Goal: Navigation & Orientation: Find specific page/section

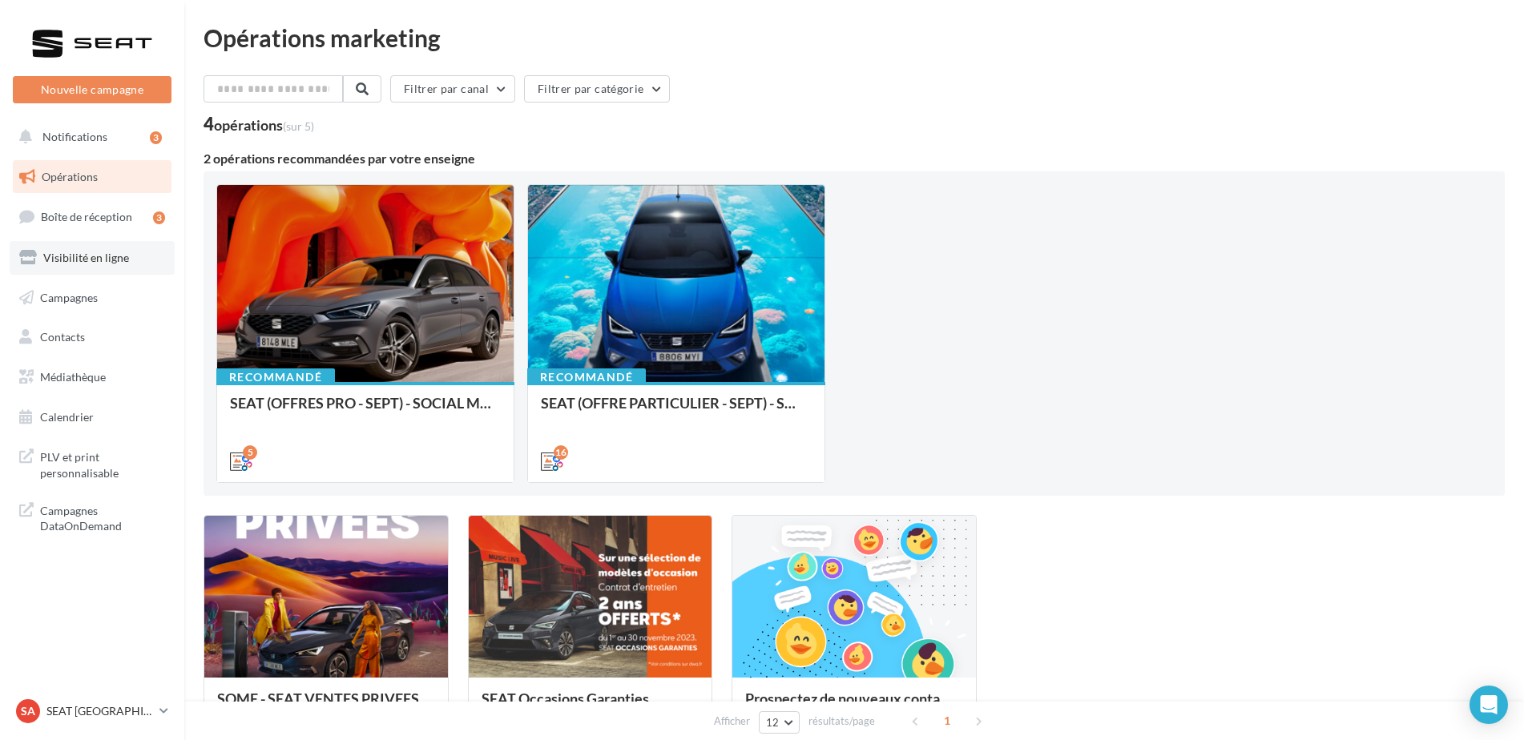
click at [107, 253] on span "Visibilité en ligne" at bounding box center [86, 258] width 86 height 14
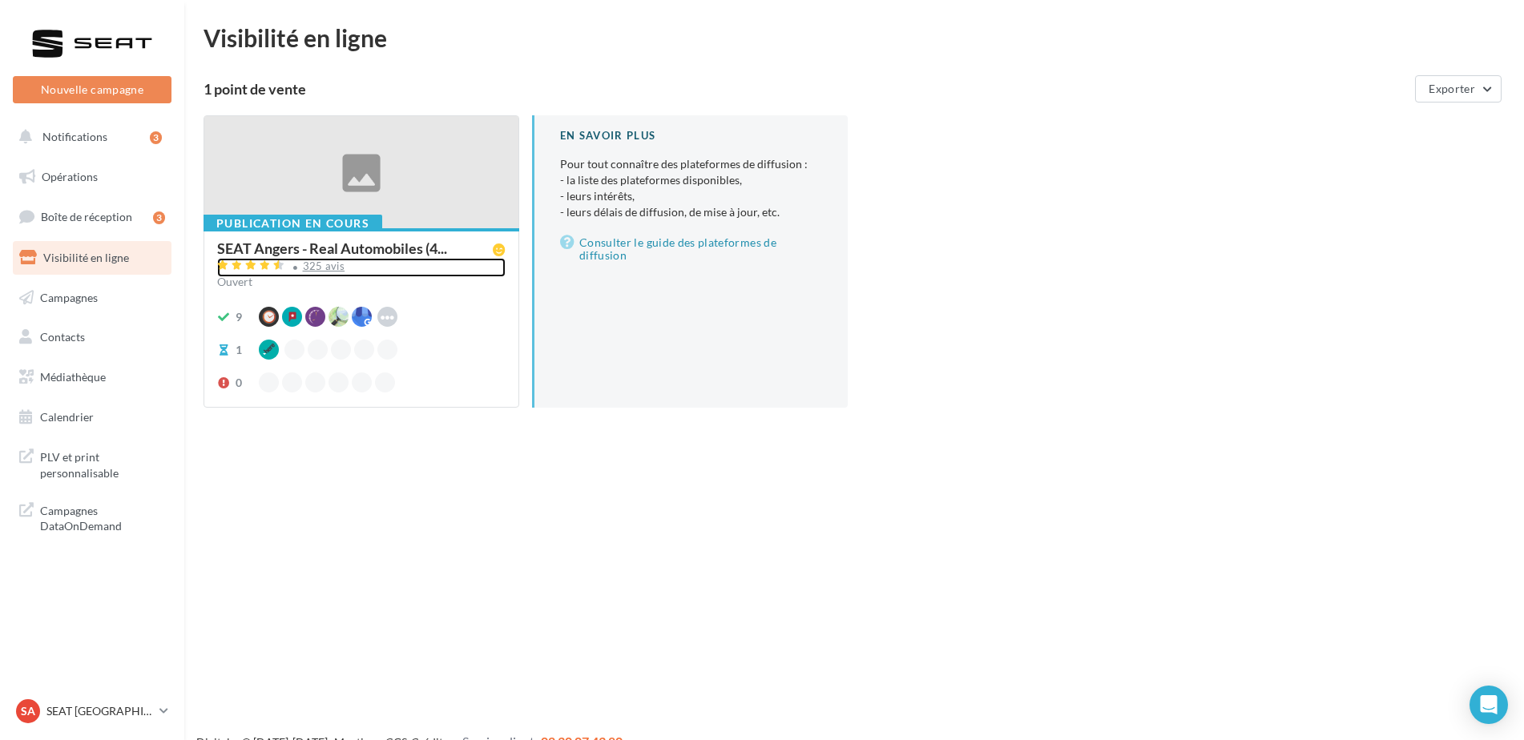
click at [304, 263] on div "325 avis" at bounding box center [324, 266] width 42 height 10
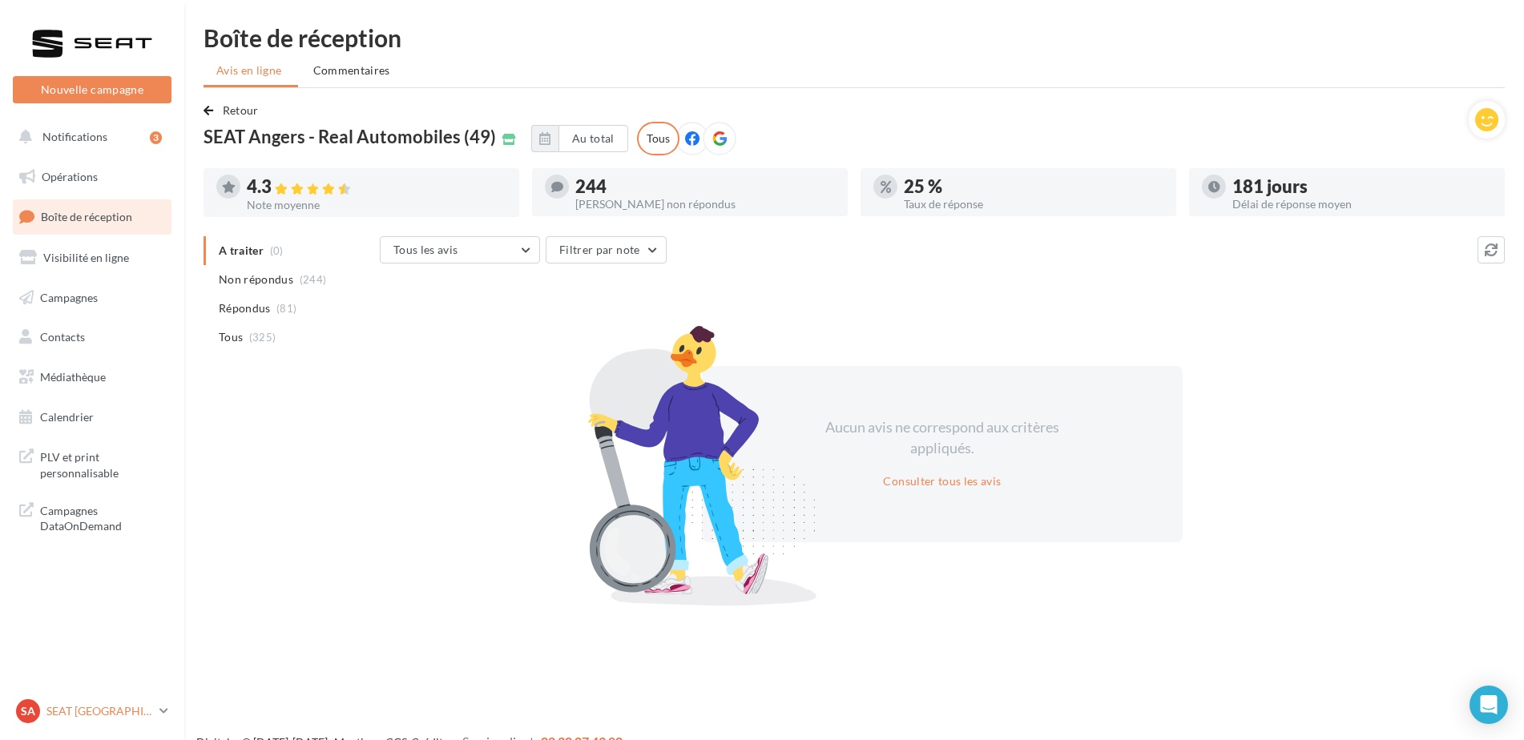
click at [79, 710] on p "SEAT [GEOGRAPHIC_DATA]" at bounding box center [99, 711] width 107 height 16
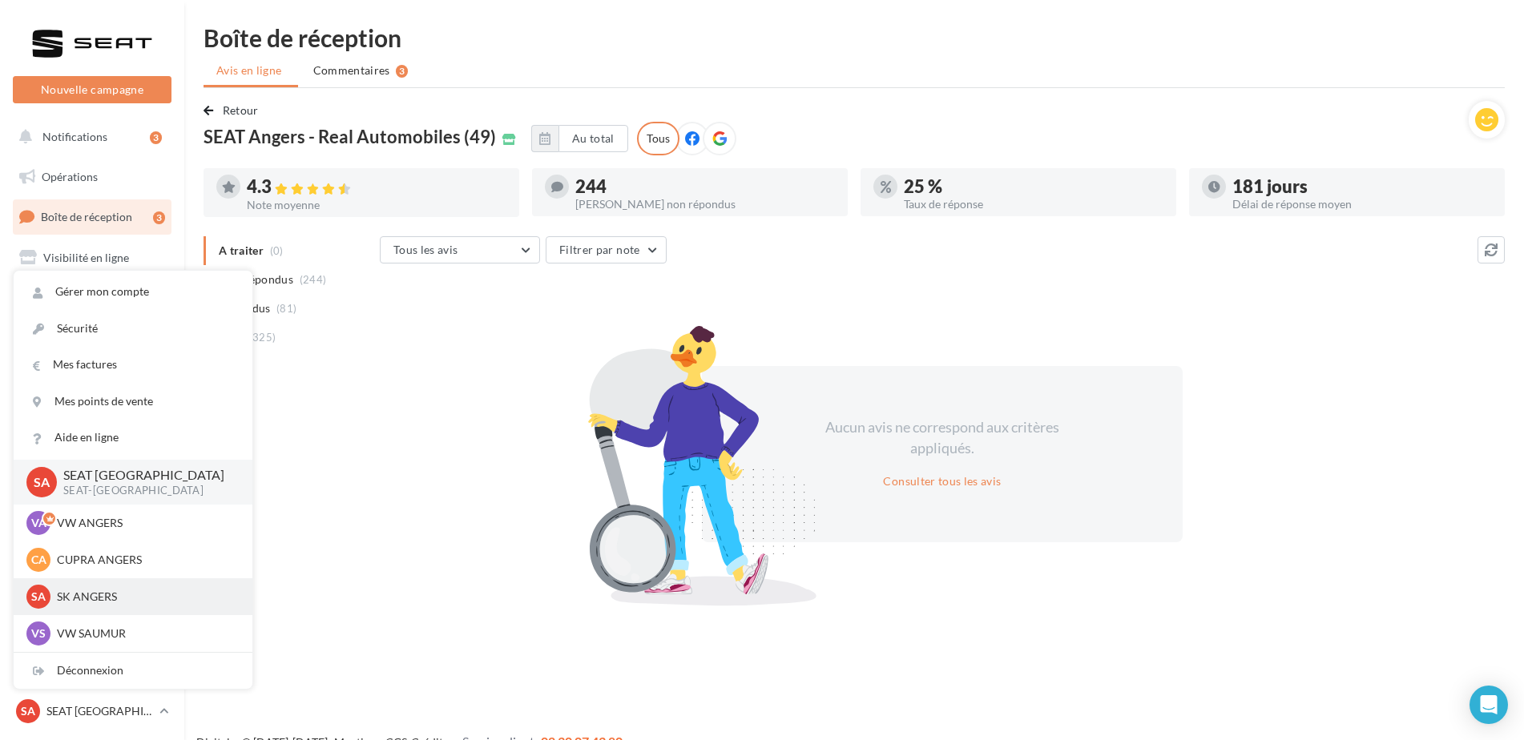
click at [94, 593] on p "SK ANGERS" at bounding box center [145, 597] width 176 height 16
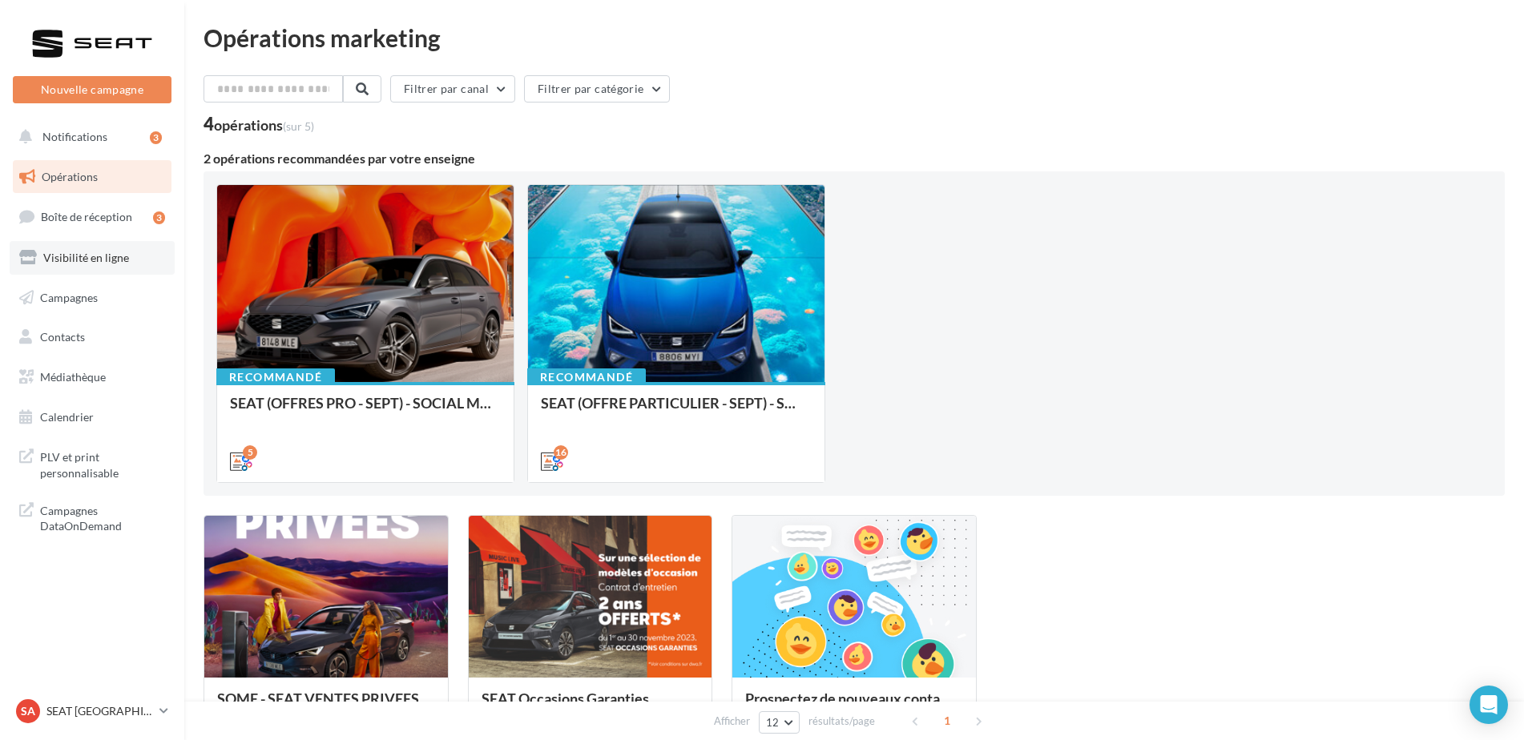
click at [87, 254] on span "Visibilité en ligne" at bounding box center [86, 258] width 86 height 14
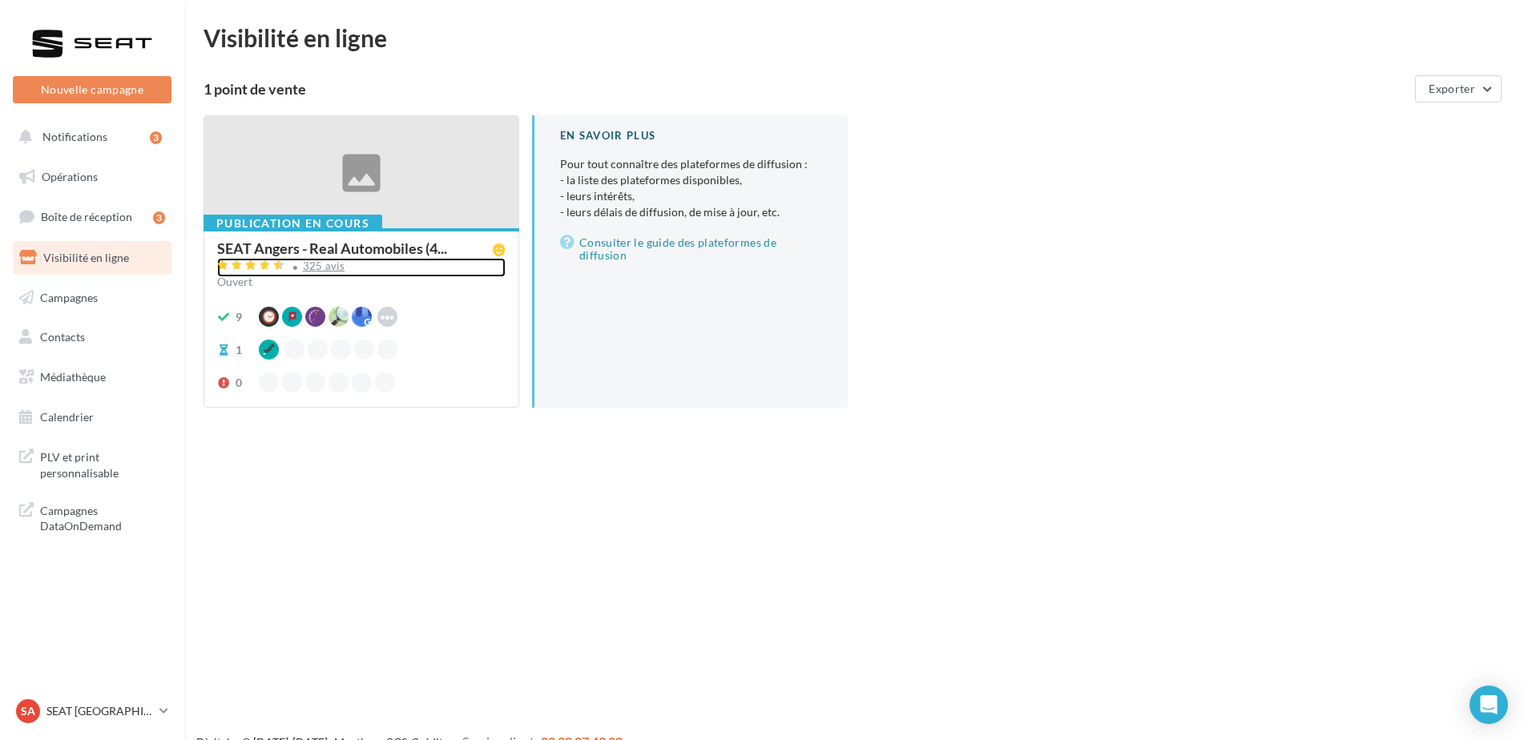
click at [315, 263] on div "325 avis" at bounding box center [324, 266] width 42 height 10
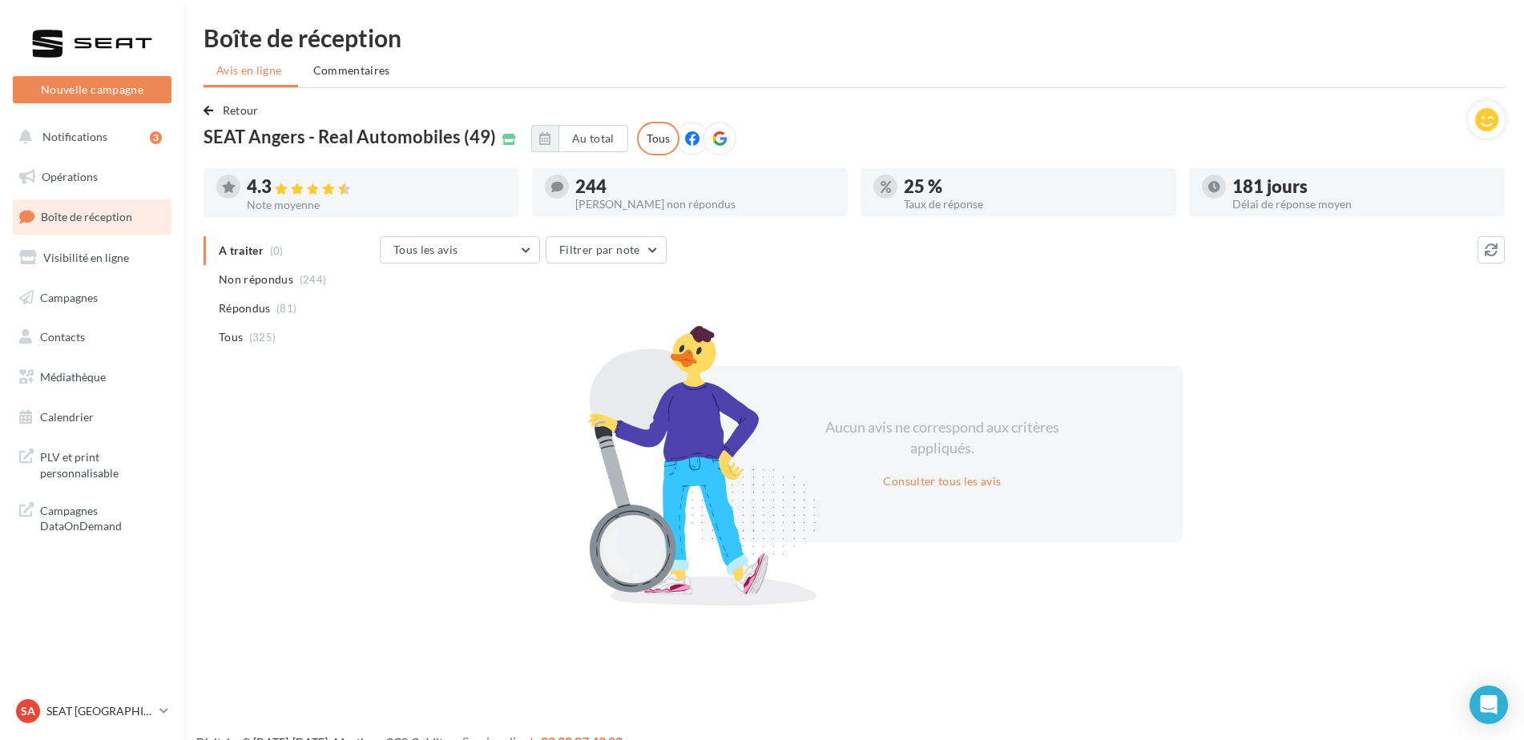
click at [87, 713] on p "SEAT [GEOGRAPHIC_DATA]" at bounding box center [99, 711] width 107 height 16
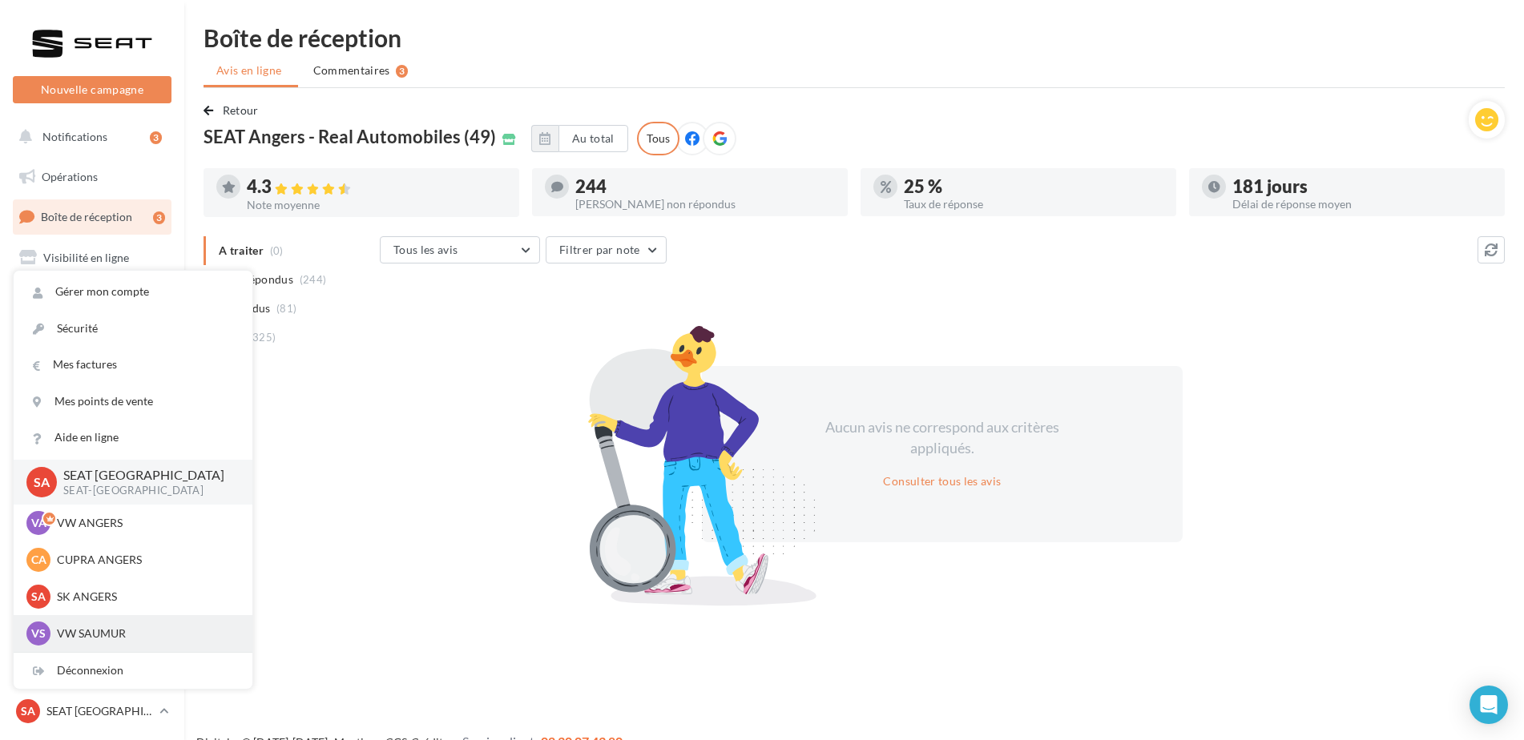
click at [85, 634] on p "VW SAUMUR" at bounding box center [145, 634] width 176 height 16
